Goal: Information Seeking & Learning: Find specific fact

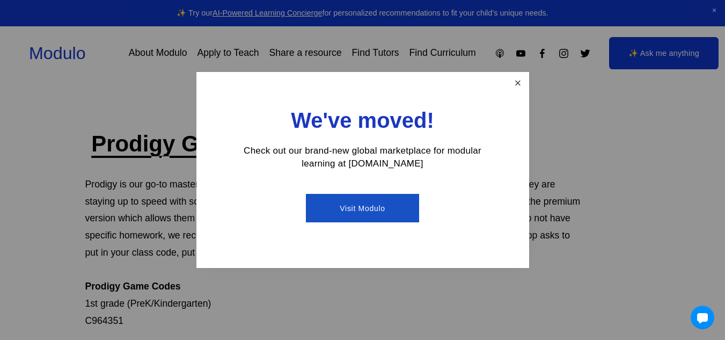
click at [513, 91] on link "Close" at bounding box center [518, 83] width 19 height 19
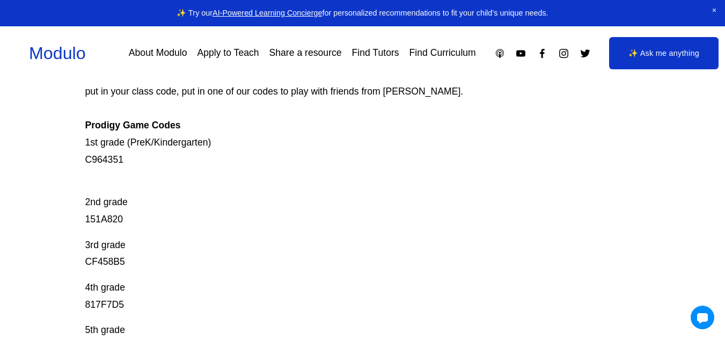
scroll to position [215, 0]
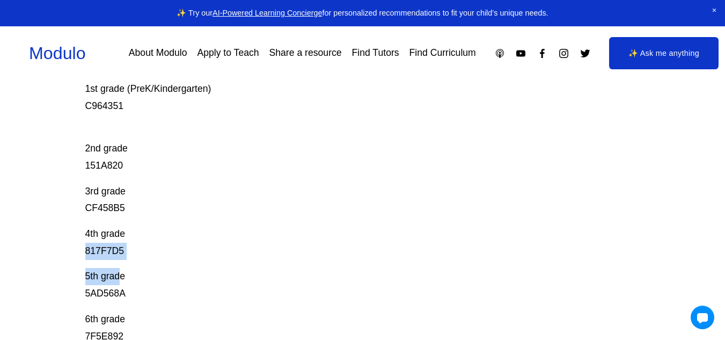
drag, startPoint x: 85, startPoint y: 251, endPoint x: 107, endPoint y: 264, distance: 25.2
click at [117, 264] on div "Prodigy Game Codes Prodigy is our go-to mastery- based tool to give kids lots o…" at bounding box center [362, 236] width 725 height 642
click at [73, 257] on div "Prodigy Game Codes Prodigy is our go-to mastery- based tool to give kids lots o…" at bounding box center [362, 236] width 725 height 642
click at [88, 295] on div "Prodigy Game Codes Prodigy is our go-to mastery- based tool to give kids lots o…" at bounding box center [362, 236] width 725 height 642
click at [72, 157] on div "Prodigy Game Codes Prodigy is our go-to mastery- based tool to give kids lots o…" at bounding box center [362, 236] width 725 height 642
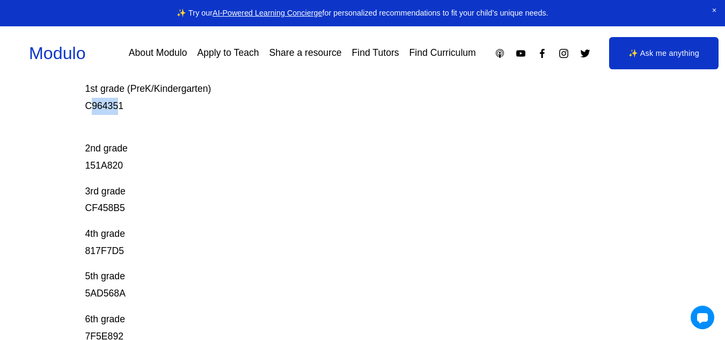
drag, startPoint x: 89, startPoint y: 109, endPoint x: 82, endPoint y: 110, distance: 7.5
click at [105, 109] on p "Prodigy is our go-to mastery- based tool to give kids lots of fun, engaging mat…" at bounding box center [334, 37] width 499 height 153
click at [76, 110] on div "Prodigy Game Codes Prodigy is our go-to mastery- based tool to give kids lots o…" at bounding box center [362, 236] width 725 height 642
drag, startPoint x: 85, startPoint y: 104, endPoint x: 133, endPoint y: 105, distance: 47.3
click at [133, 105] on p "Prodigy is our go-to mastery- based tool to give kids lots of fun, engaging mat…" at bounding box center [334, 37] width 499 height 153
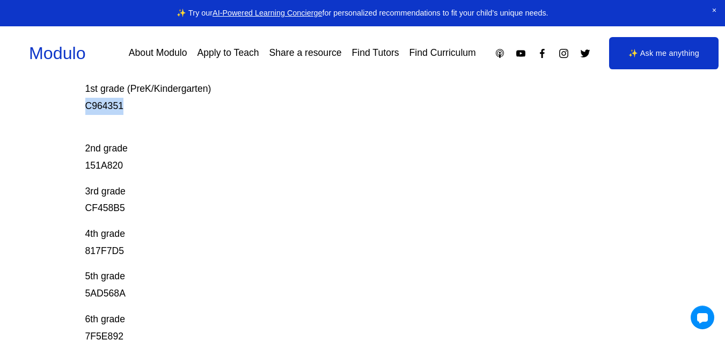
copy p "C964351"
click at [216, 168] on p "2nd grade 151A820" at bounding box center [334, 148] width 499 height 51
drag, startPoint x: 83, startPoint y: 207, endPoint x: 143, endPoint y: 214, distance: 60.0
click at [143, 214] on div "Prodigy Game Codes Prodigy is our go-to mastery- based tool to give kids lots o…" at bounding box center [362, 236] width 725 height 642
copy p "CF458B5"
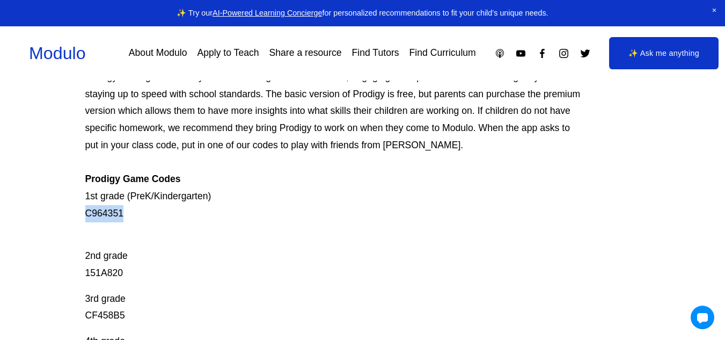
drag, startPoint x: 88, startPoint y: 214, endPoint x: 126, endPoint y: 219, distance: 38.4
click at [126, 219] on p "Prodigy is our go-to mastery- based tool to give kids lots of fun, engaging mat…" at bounding box center [334, 145] width 499 height 153
copy p "C964351"
